Goal: Task Accomplishment & Management: Manage account settings

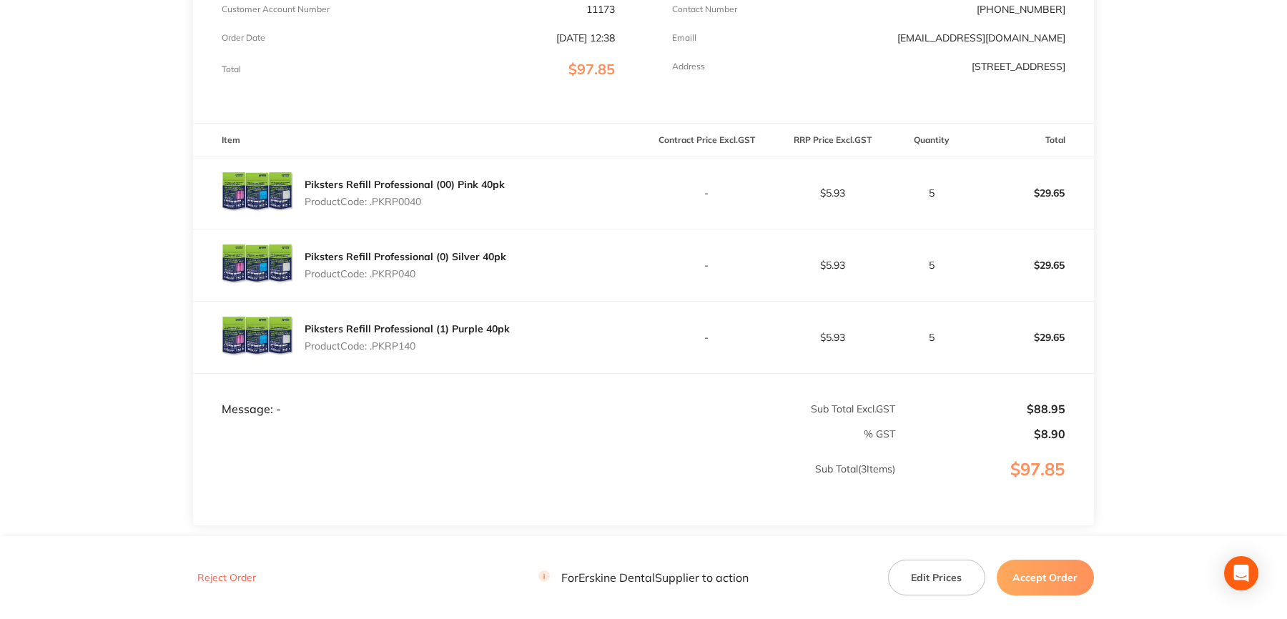
scroll to position [71, 0]
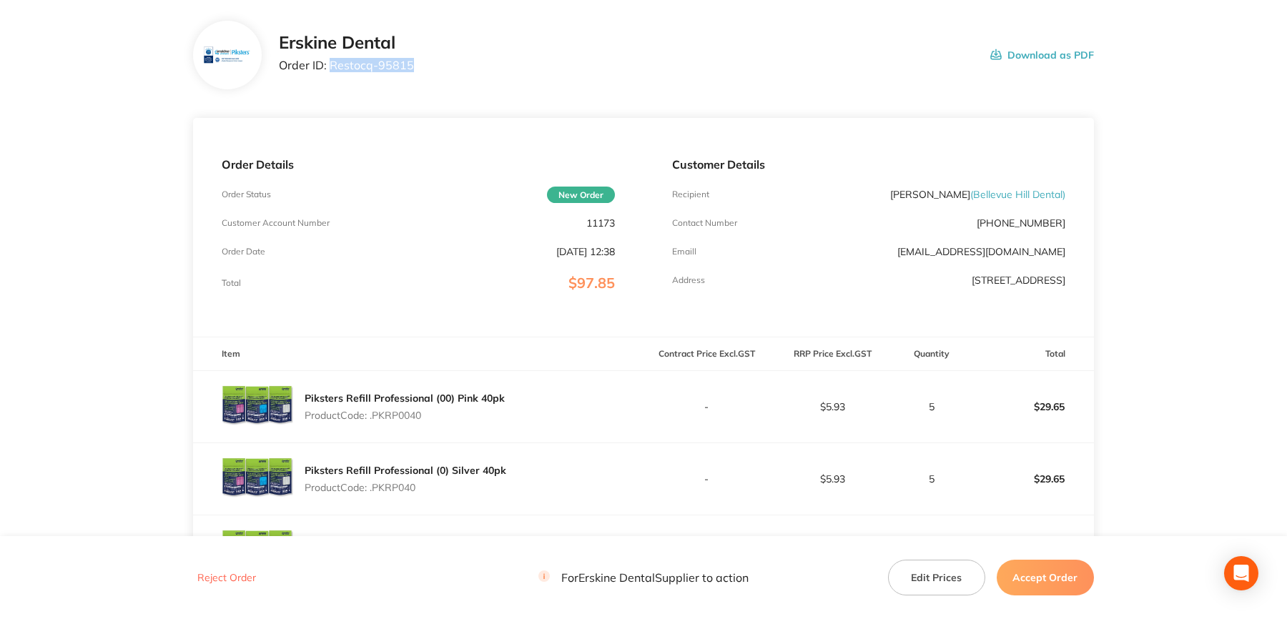
drag, startPoint x: 330, startPoint y: 64, endPoint x: 423, endPoint y: 71, distance: 93.2
click at [423, 71] on div "Erskine Dental Order ID: Restocq- 95815 Download as PDF" at bounding box center [686, 55] width 815 height 44
copy p "Restocq- 95815"
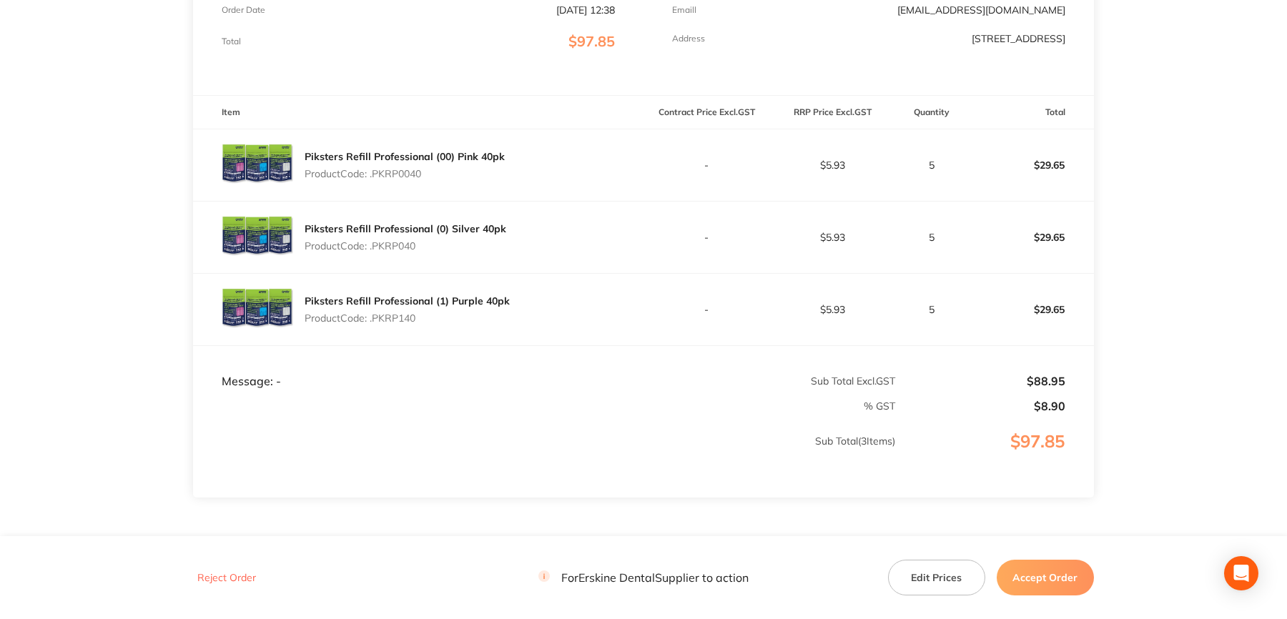
scroll to position [357, 0]
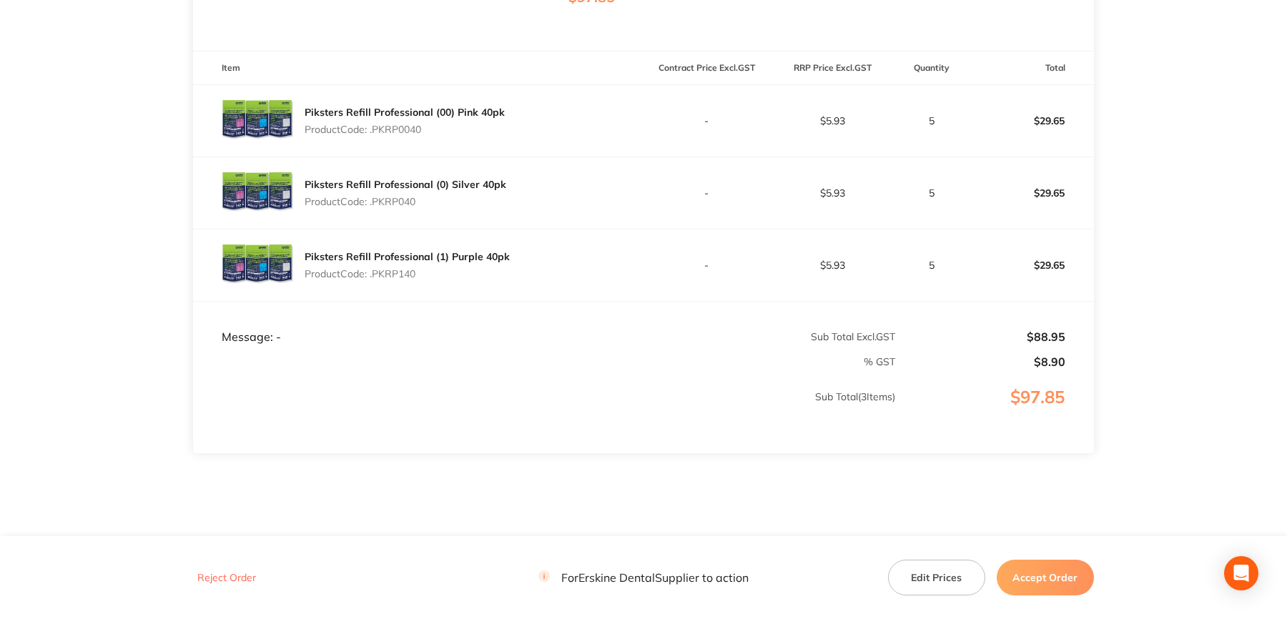
click at [1051, 578] on button "Accept Order" at bounding box center [1045, 578] width 97 height 36
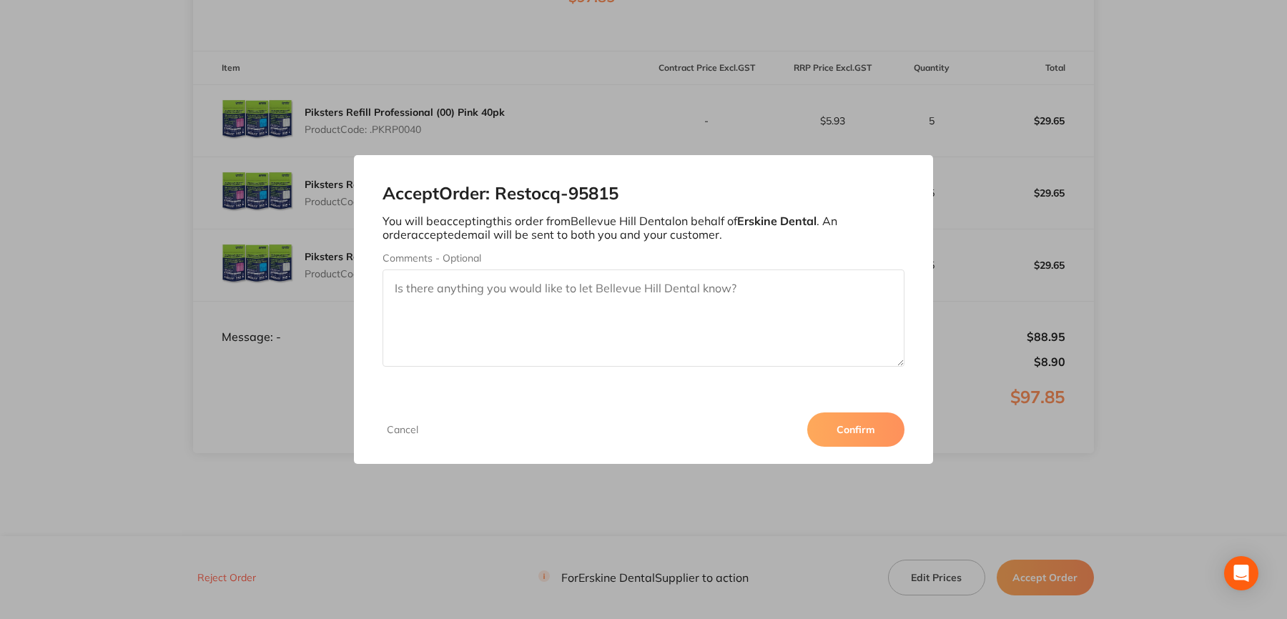
click at [844, 426] on button "Confirm" at bounding box center [855, 430] width 97 height 34
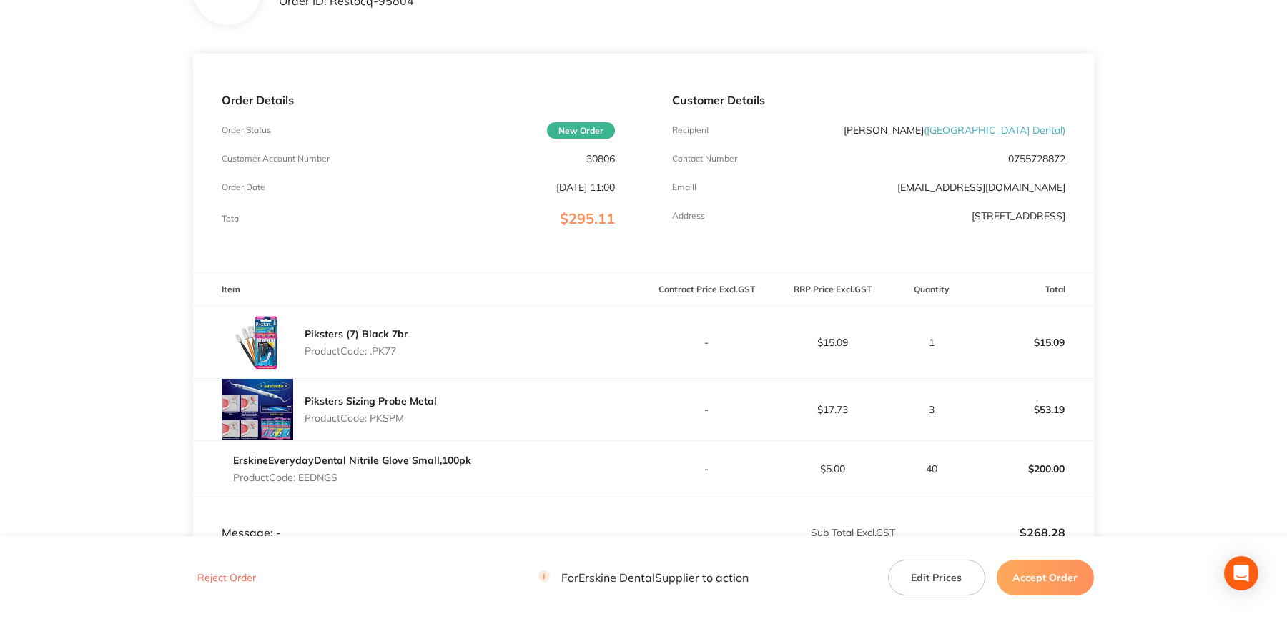
scroll to position [71, 0]
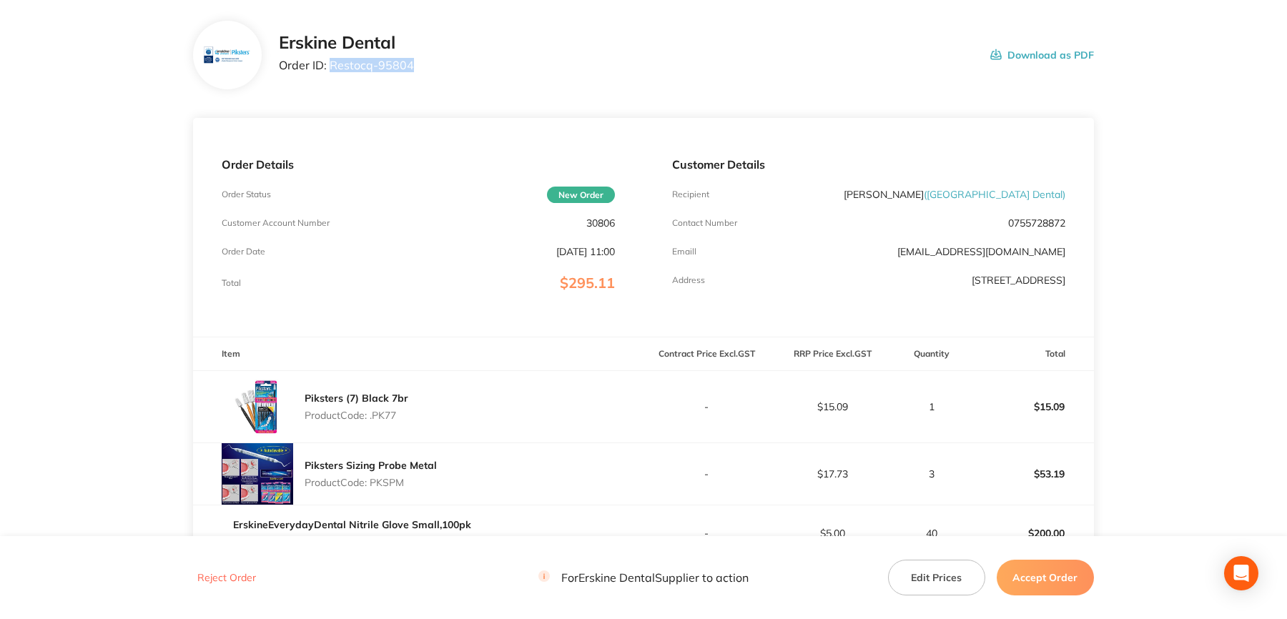
drag, startPoint x: 332, startPoint y: 64, endPoint x: 419, endPoint y: 69, distance: 87.3
click at [419, 69] on div "[PERSON_NAME] Dental Order ID: Restocq- 95804 Download as PDF" at bounding box center [686, 55] width 815 height 44
copy p "Restocq- 95804"
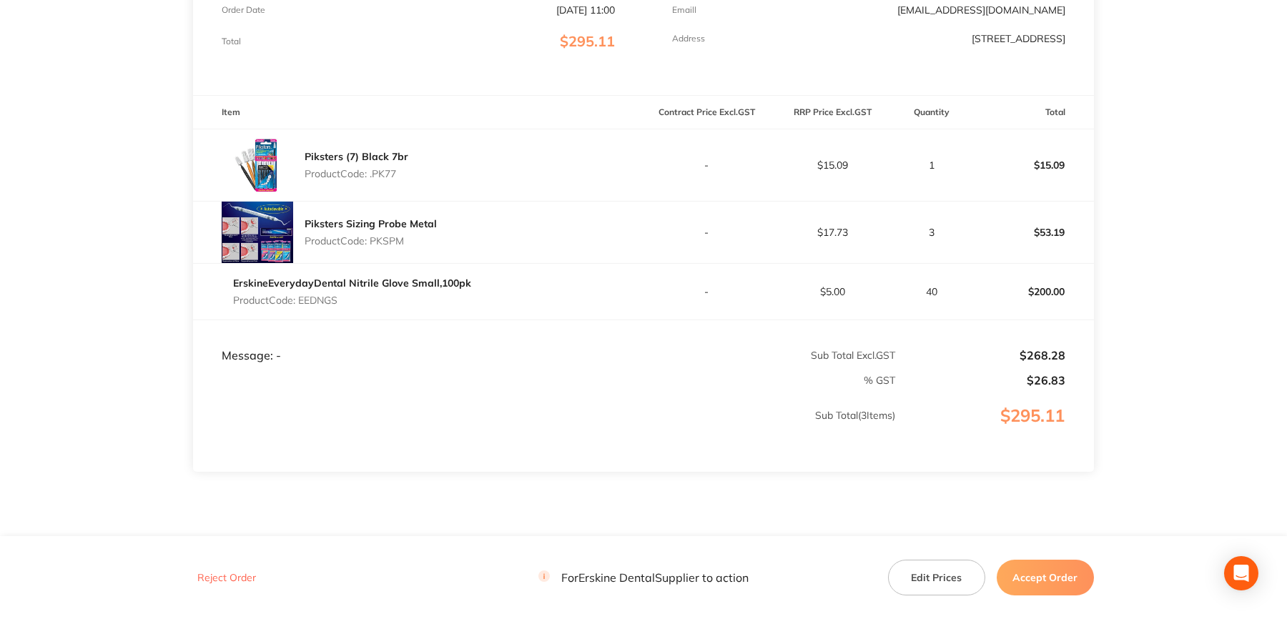
scroll to position [219, 0]
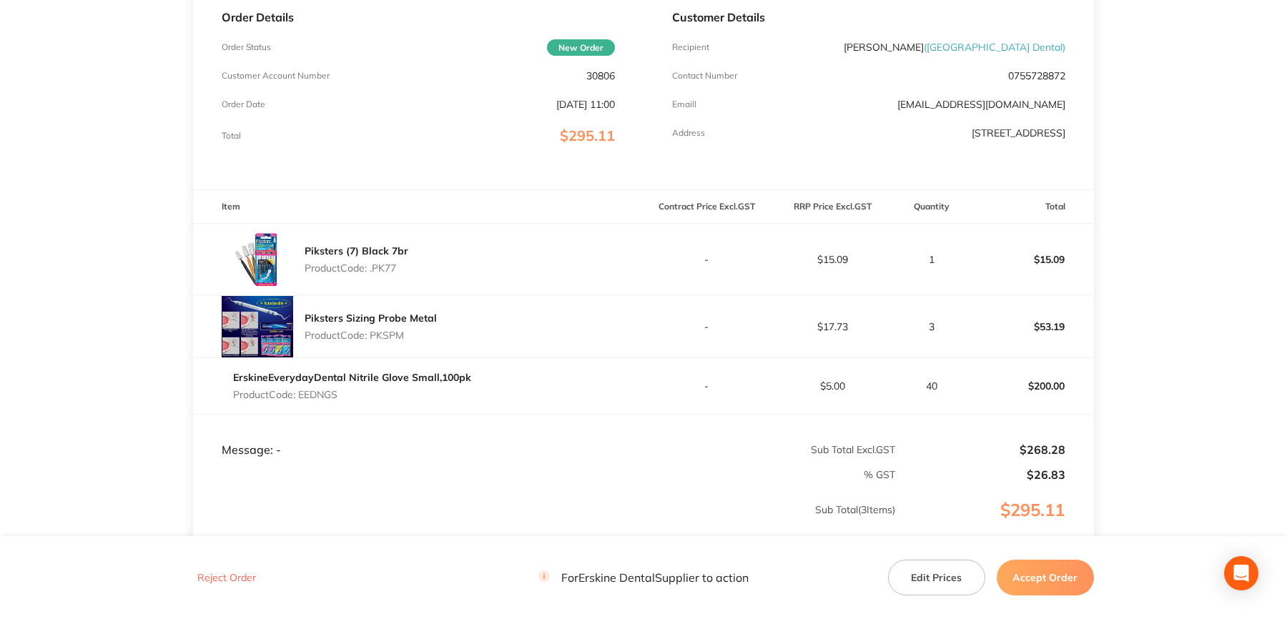
click at [1042, 573] on button "Accept Order" at bounding box center [1045, 578] width 97 height 36
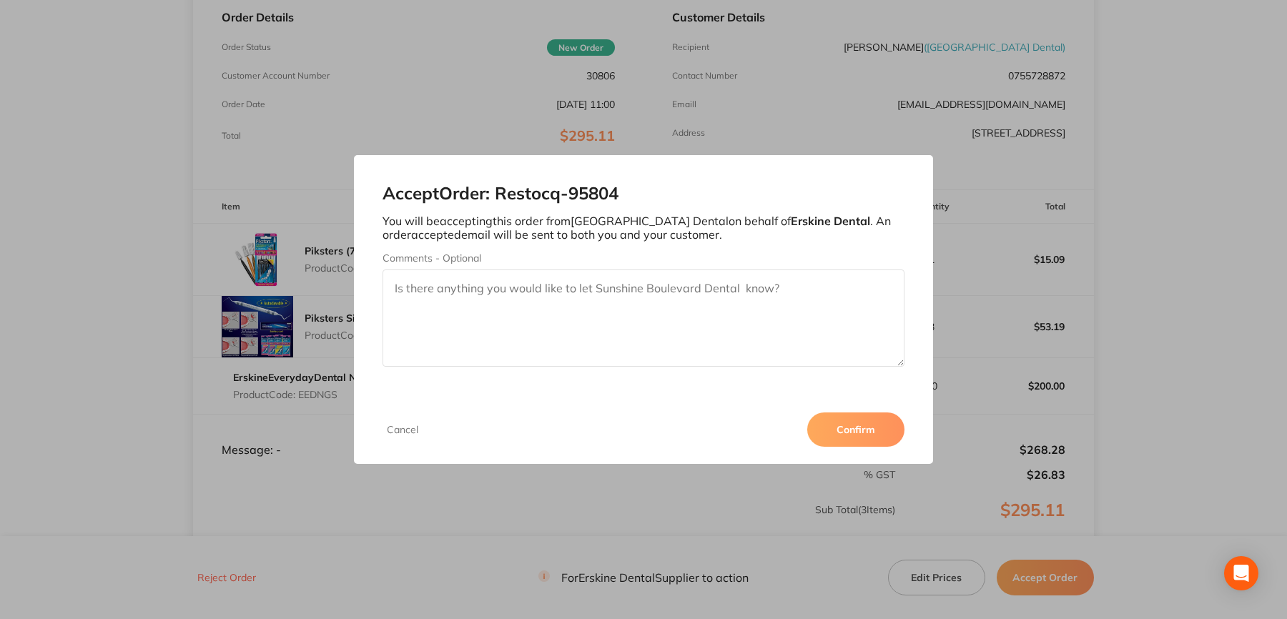
click at [849, 433] on button "Confirm" at bounding box center [855, 430] width 97 height 34
